Goal: Task Accomplishment & Management: Manage account settings

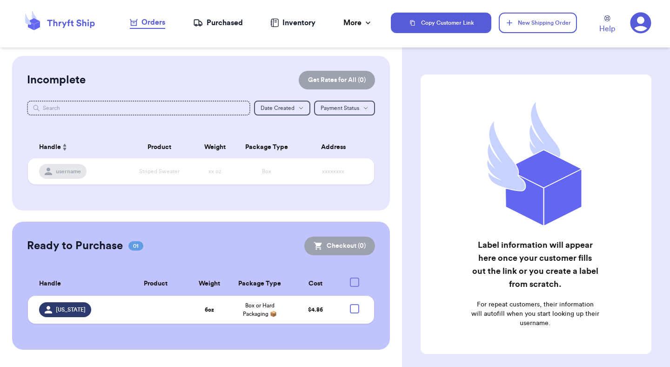
click at [632, 22] on icon at bounding box center [641, 23] width 21 height 21
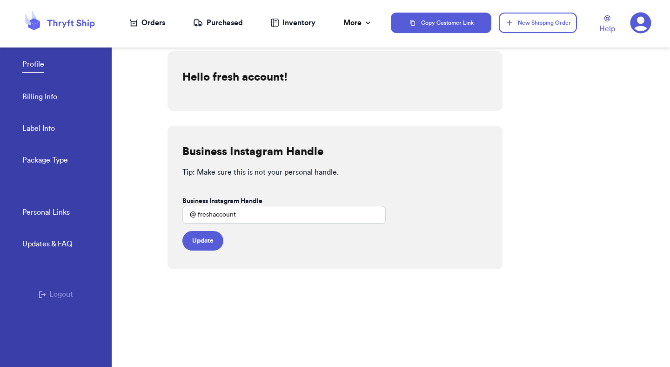
click at [60, 296] on button "Logout" at bounding box center [56, 294] width 34 height 11
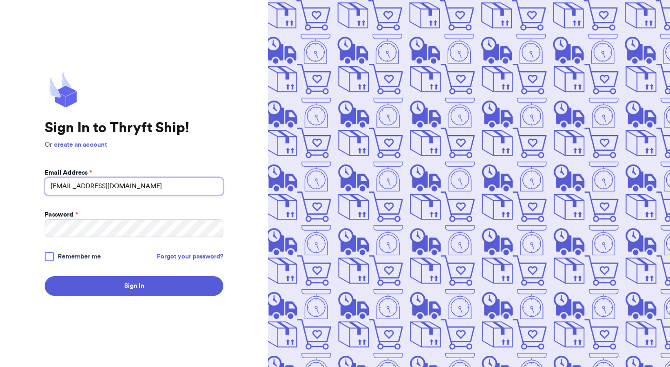
click at [115, 188] on input "[EMAIL_ADDRESS][DOMAIN_NAME]" at bounding box center [134, 186] width 179 height 18
type input "[EMAIL_ADDRESS][DOMAIN_NAME]"
click at [51, 256] on div at bounding box center [49, 256] width 9 height 9
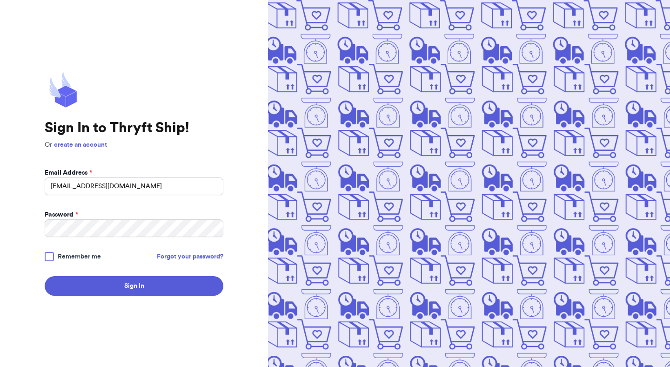
click at [0, 0] on input "Remember me" at bounding box center [0, 0] width 0 height 0
click at [124, 300] on div "Sign In to Thryft Ship! Or create an account Email Address * [EMAIL_ADDRESS][DO…" at bounding box center [134, 183] width 268 height 367
click at [129, 295] on div "Sign In to Thryft Ship! Or create an account Email Address * [EMAIL_ADDRESS][DO…" at bounding box center [134, 183] width 268 height 367
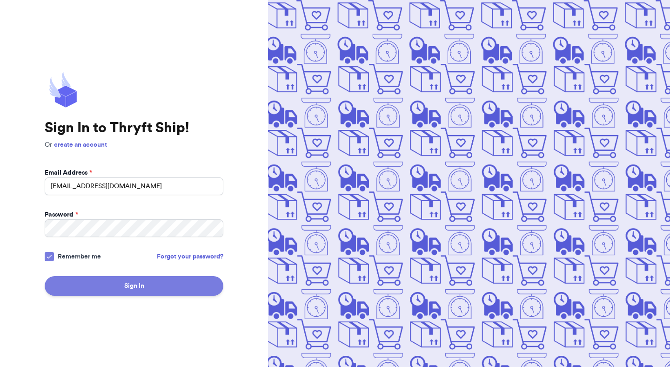
click at [136, 286] on button "Sign In" at bounding box center [134, 286] width 179 height 20
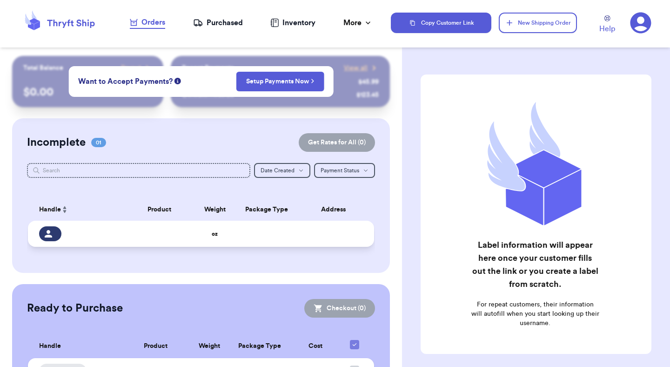
click at [217, 231] on strong "oz" at bounding box center [215, 234] width 6 height 6
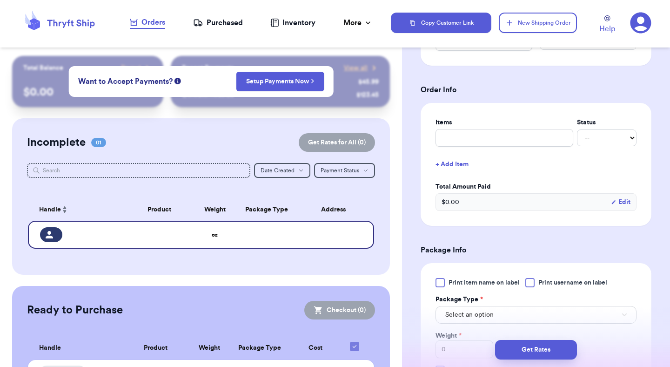
scroll to position [320, 0]
click at [619, 201] on button "Edit" at bounding box center [621, 200] width 20 height 9
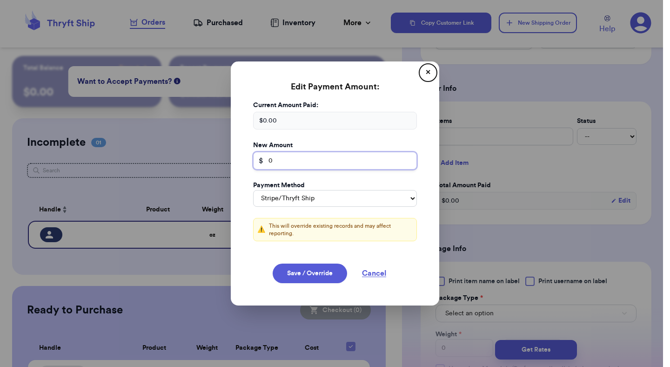
click at [337, 155] on input "0" at bounding box center [335, 161] width 164 height 18
click at [261, 160] on span "$" at bounding box center [261, 160] width 5 height 11
click at [300, 160] on input "0" at bounding box center [335, 161] width 164 height 18
click at [429, 78] on button "✕" at bounding box center [428, 72] width 15 height 15
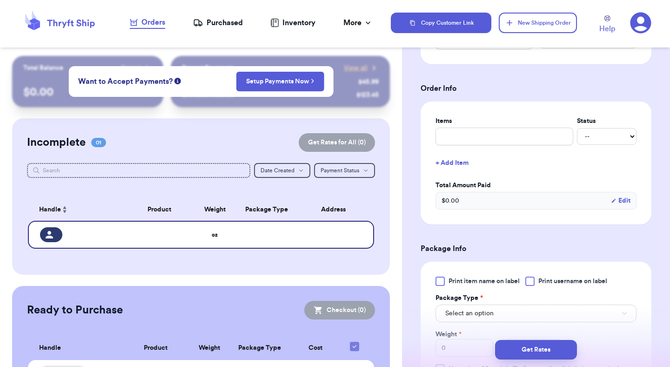
click at [623, 195] on div "$ 0.00 Edit" at bounding box center [536, 201] width 201 height 18
click at [623, 197] on div "$ 0.00 Edit" at bounding box center [536, 201] width 201 height 18
click at [624, 200] on button "Edit" at bounding box center [621, 200] width 20 height 9
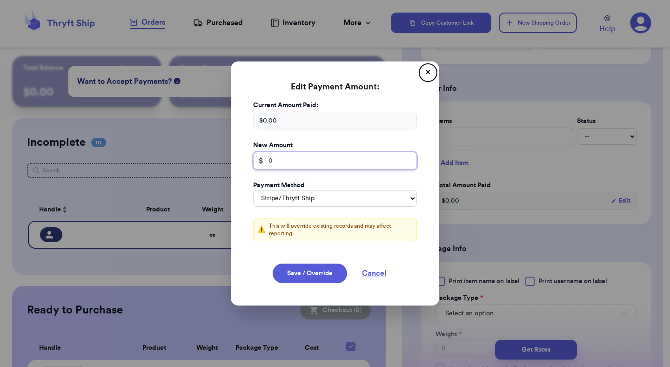
click at [323, 160] on input "0" at bounding box center [335, 161] width 164 height 18
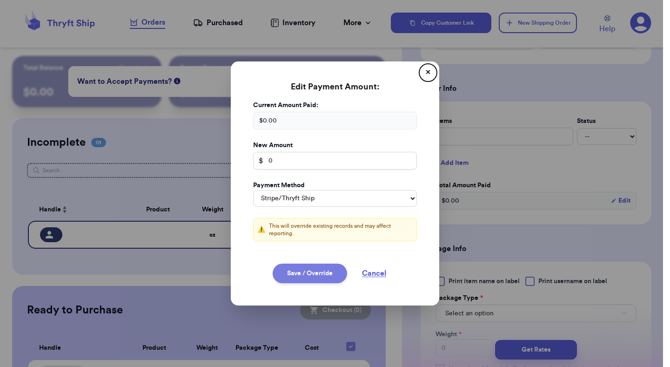
click at [328, 273] on button "Save / Override" at bounding box center [310, 273] width 74 height 20
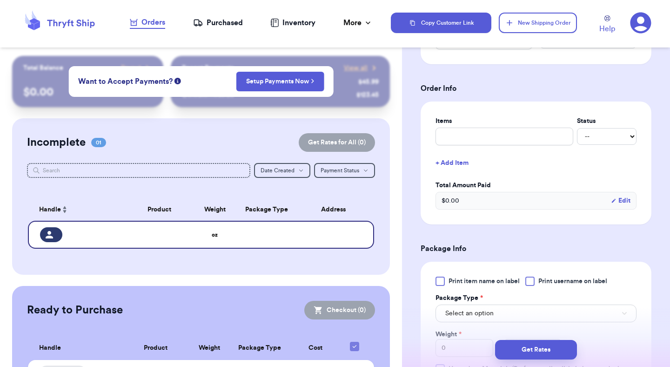
type input "0"
click at [630, 200] on button "Edit" at bounding box center [621, 200] width 20 height 9
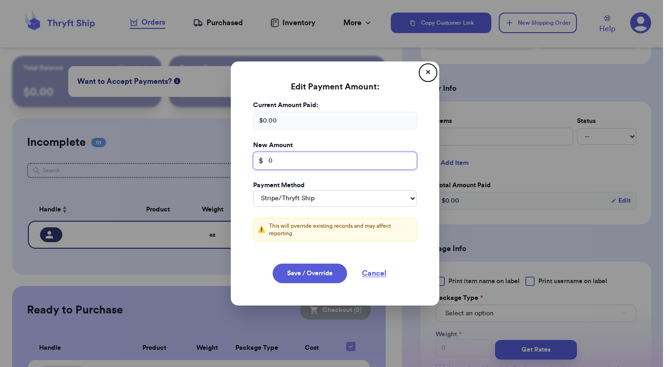
click at [320, 164] on input "0" at bounding box center [335, 161] width 164 height 18
click at [319, 266] on button "Save / Override" at bounding box center [310, 273] width 74 height 20
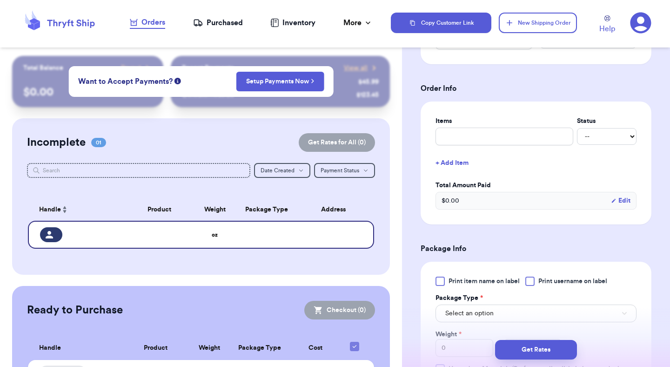
click at [626, 201] on button "Edit" at bounding box center [621, 200] width 20 height 9
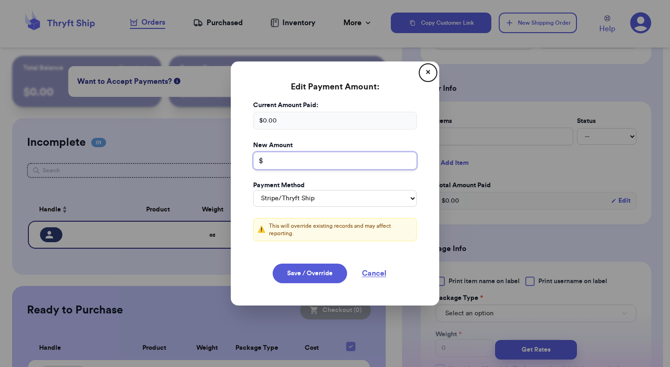
click at [328, 161] on input "number" at bounding box center [335, 161] width 164 height 18
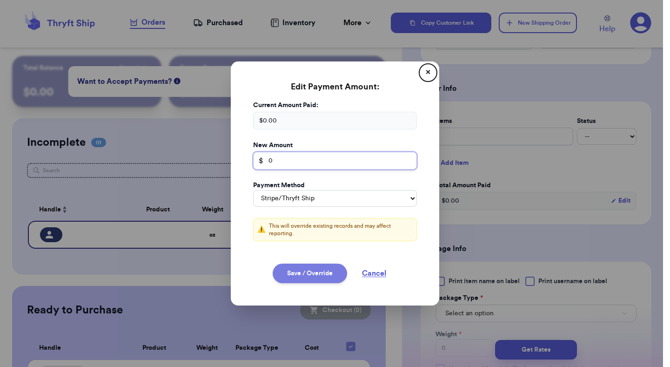
type input "0"
click at [318, 266] on button "Save / Override" at bounding box center [310, 273] width 74 height 20
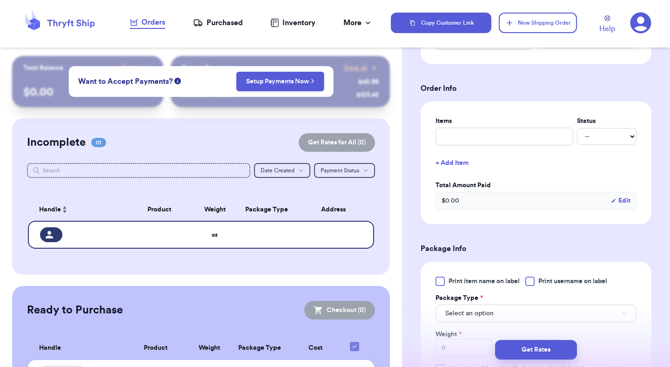
click at [621, 203] on button "Edit" at bounding box center [621, 200] width 20 height 9
